Goal: Answer question/provide support: Share knowledge or assist other users

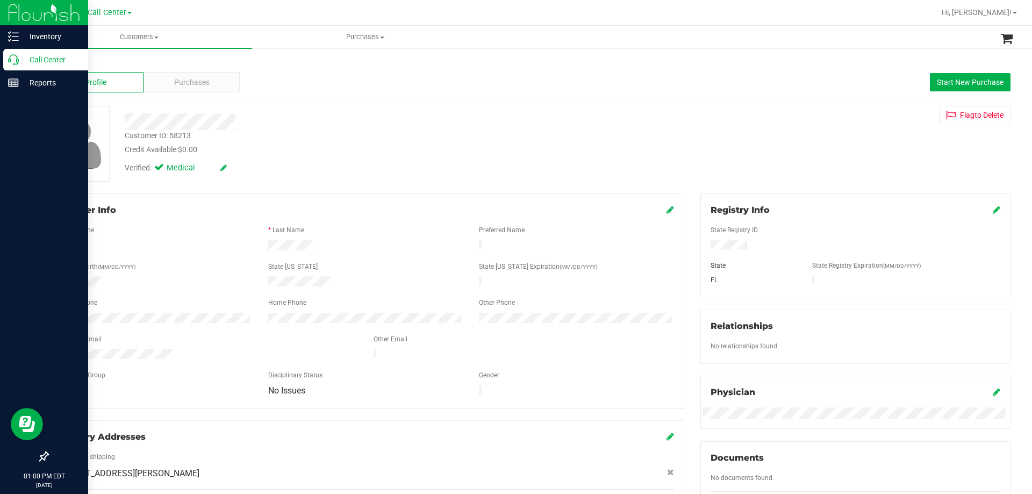
click at [48, 66] on div "Call Center" at bounding box center [45, 59] width 85 height 21
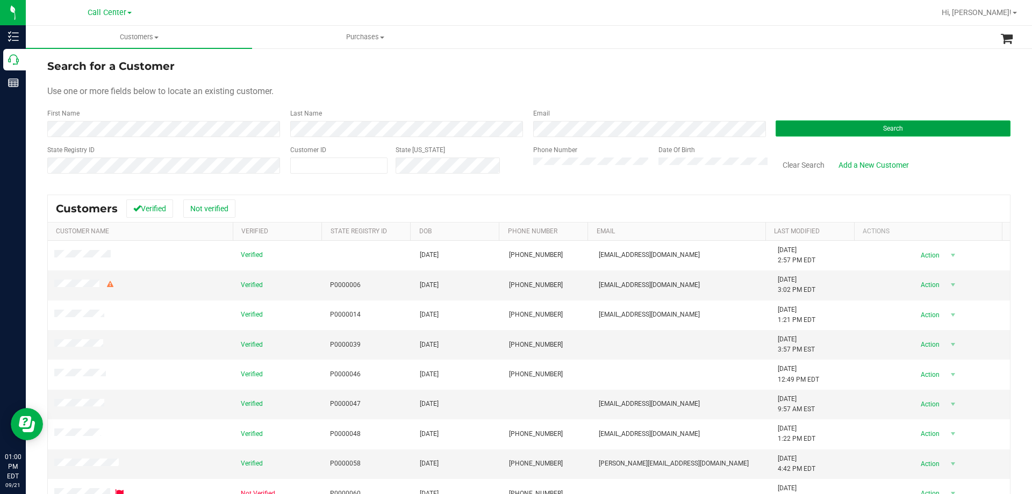
click at [838, 128] on button "Search" at bounding box center [892, 128] width 235 height 16
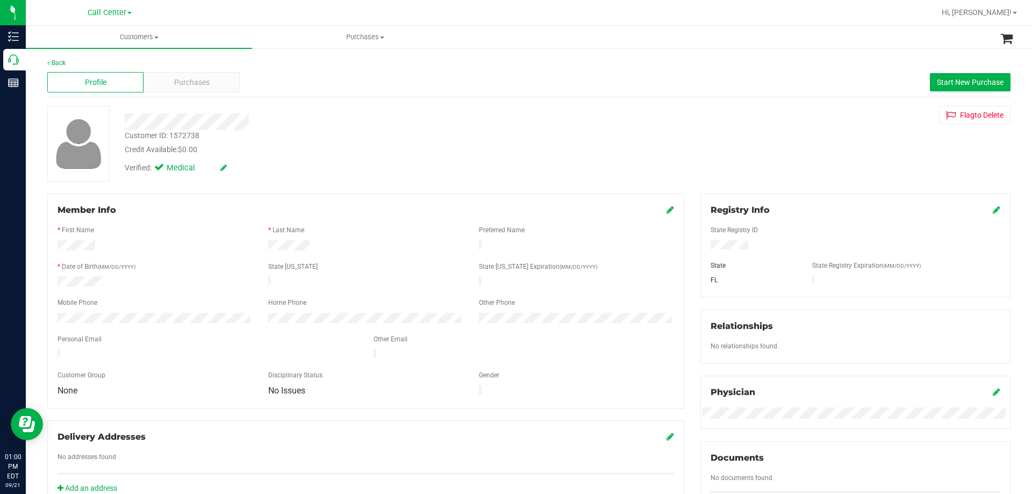
click at [354, 141] on div "Customer ID: 1572738 Credit Available: $0.00" at bounding box center [361, 142] width 489 height 25
click at [398, 123] on div at bounding box center [361, 121] width 489 height 17
click at [429, 121] on div at bounding box center [361, 121] width 489 height 17
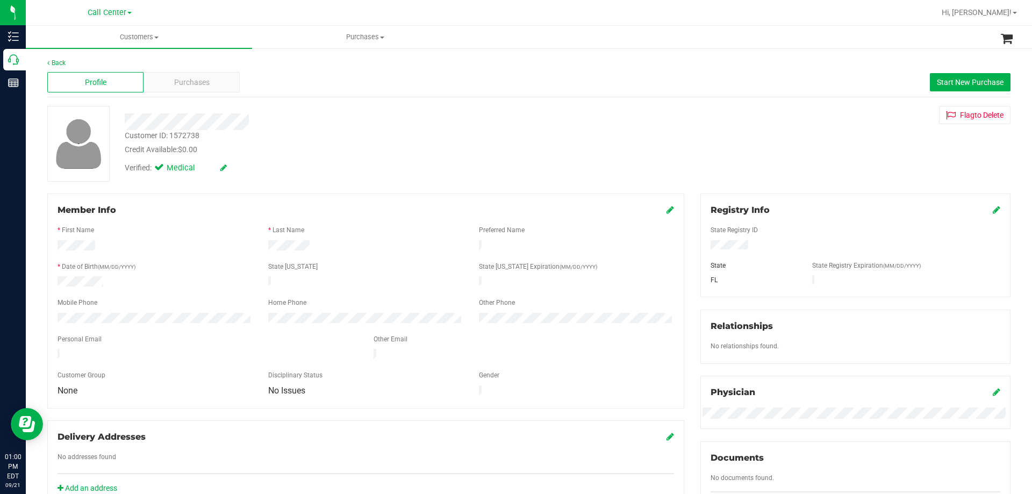
click at [367, 124] on div at bounding box center [361, 121] width 489 height 17
click at [387, 126] on div at bounding box center [361, 121] width 489 height 17
click at [389, 122] on div at bounding box center [361, 121] width 489 height 17
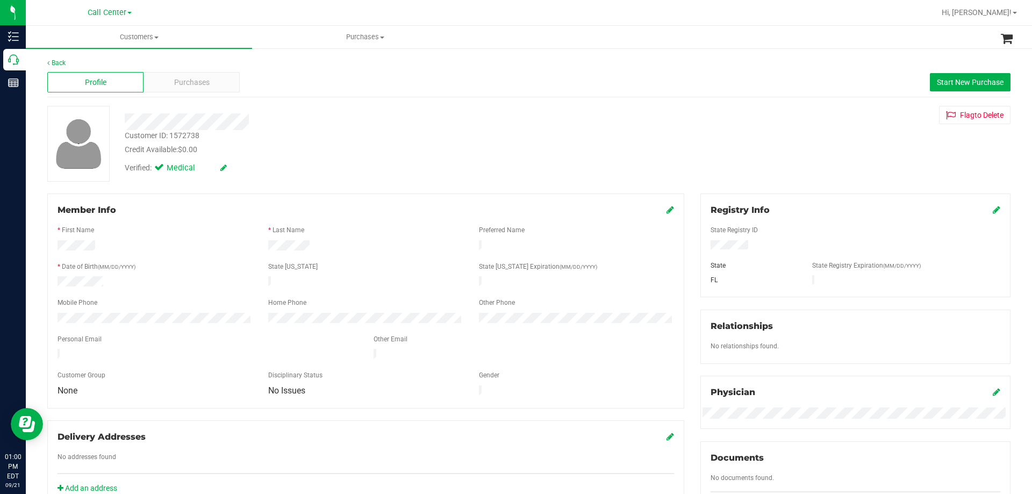
click at [389, 122] on div at bounding box center [361, 121] width 489 height 17
click at [359, 128] on div at bounding box center [361, 121] width 489 height 17
click at [368, 128] on div at bounding box center [361, 121] width 489 height 17
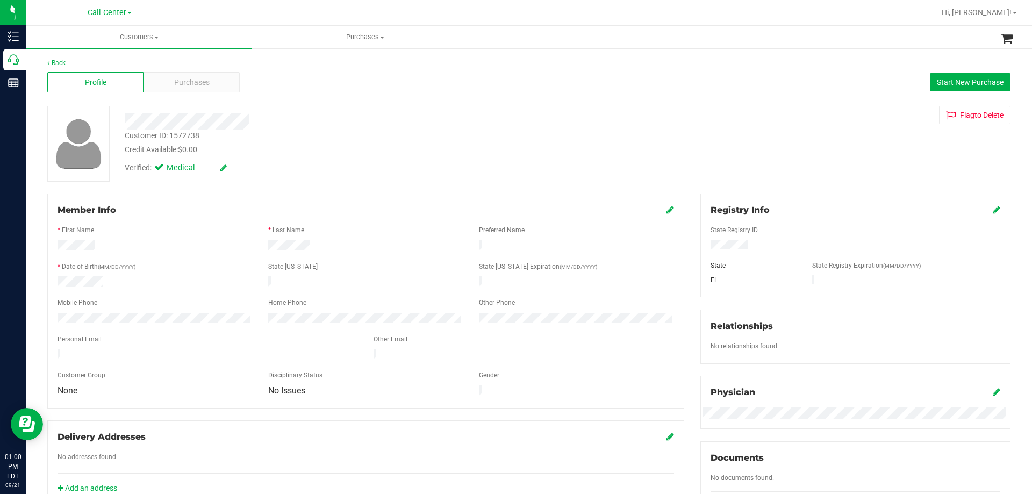
click at [325, 124] on div at bounding box center [361, 121] width 489 height 17
click at [329, 135] on div "Customer ID: 1572738 Credit Available: $0.00" at bounding box center [361, 142] width 489 height 25
click at [354, 120] on div at bounding box center [361, 121] width 489 height 17
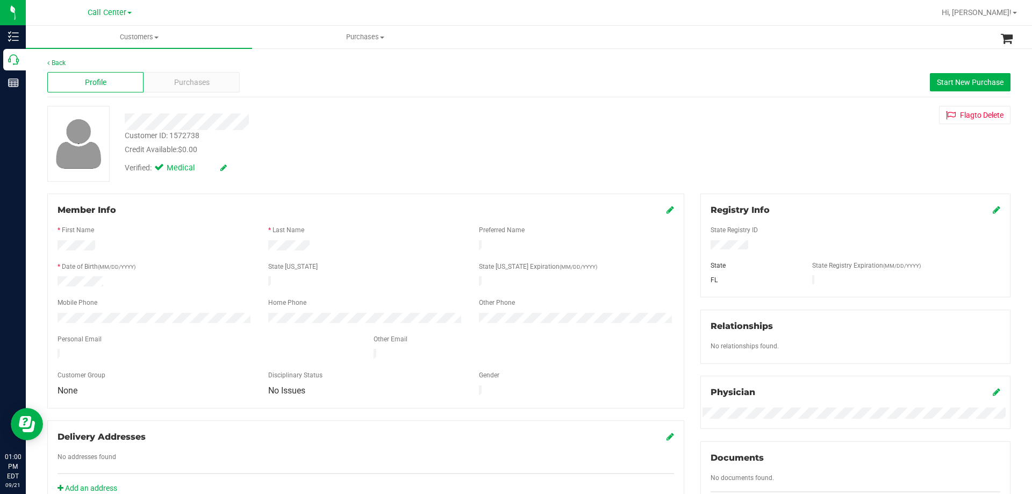
click at [318, 120] on div at bounding box center [361, 121] width 489 height 17
